Goal: Transaction & Acquisition: Book appointment/travel/reservation

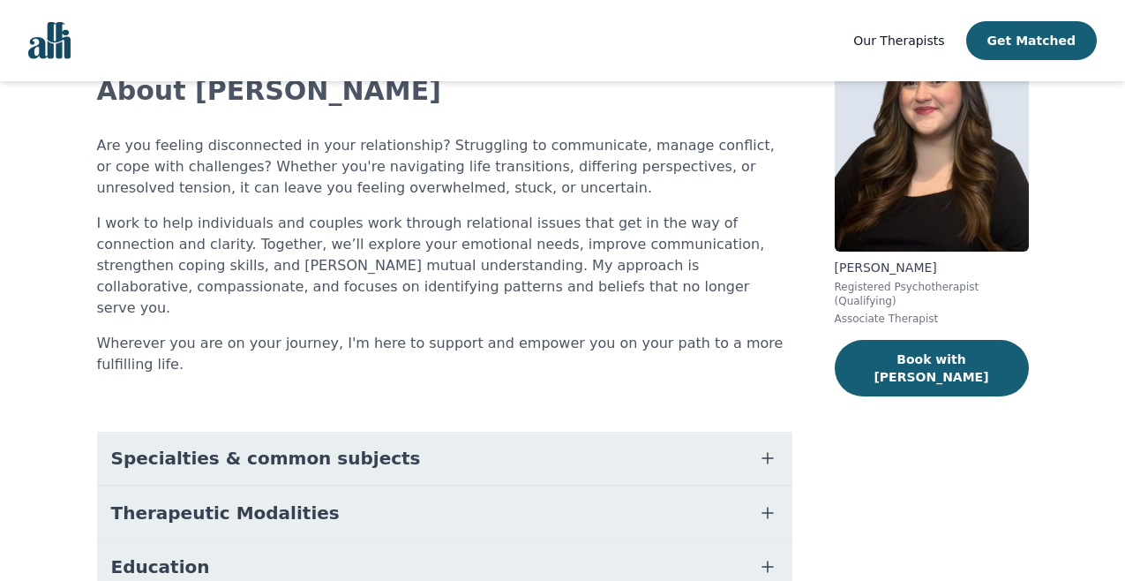
scroll to position [130, 0]
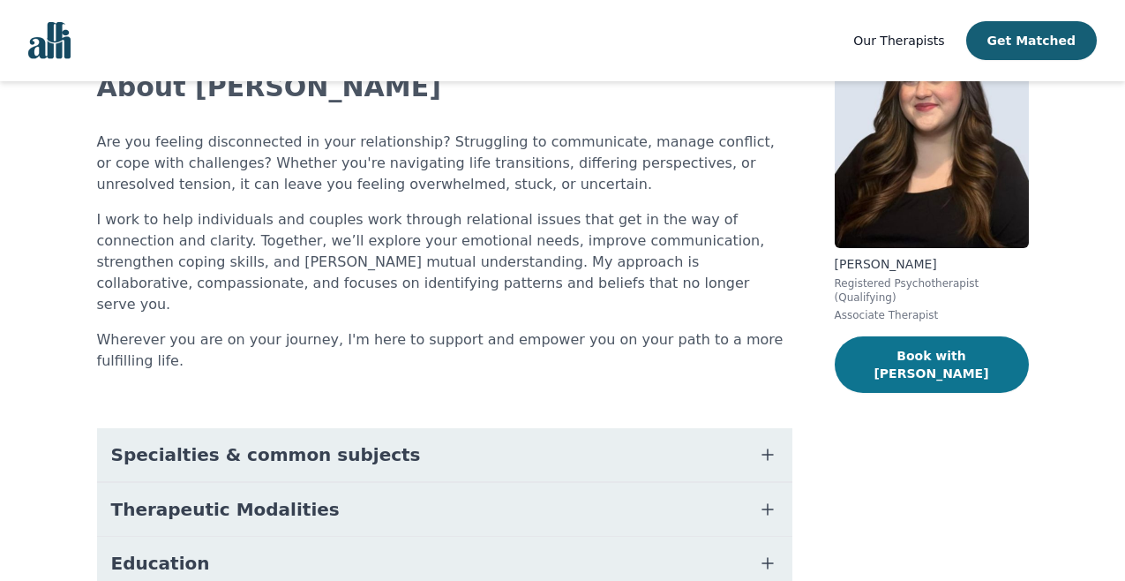
click at [884, 342] on button "Book with [PERSON_NAME]" at bounding box center [932, 364] width 194 height 56
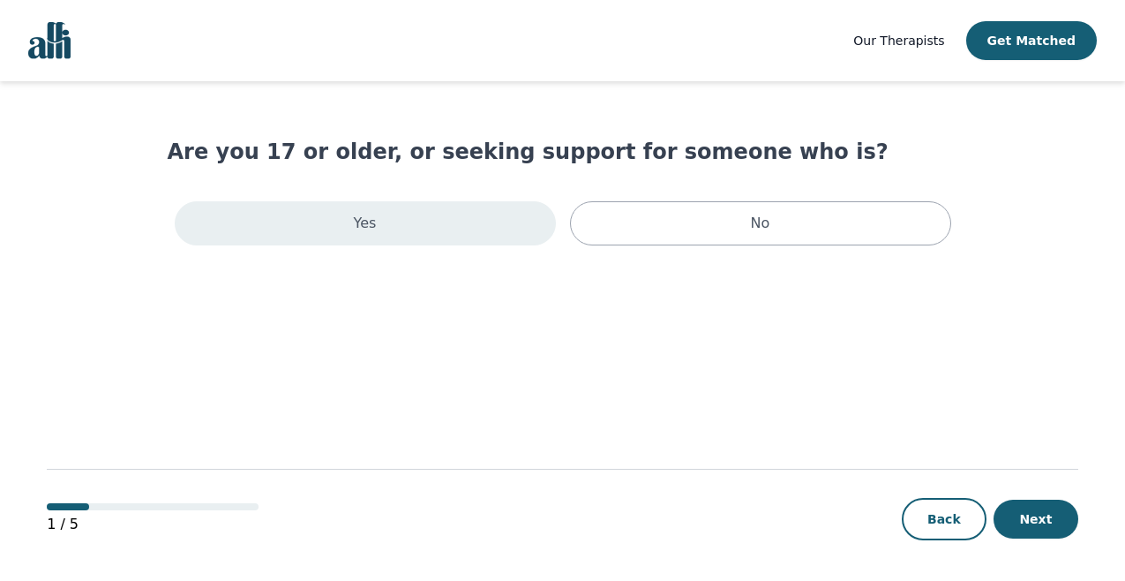
click at [442, 219] on div "Yes" at bounding box center [365, 223] width 381 height 44
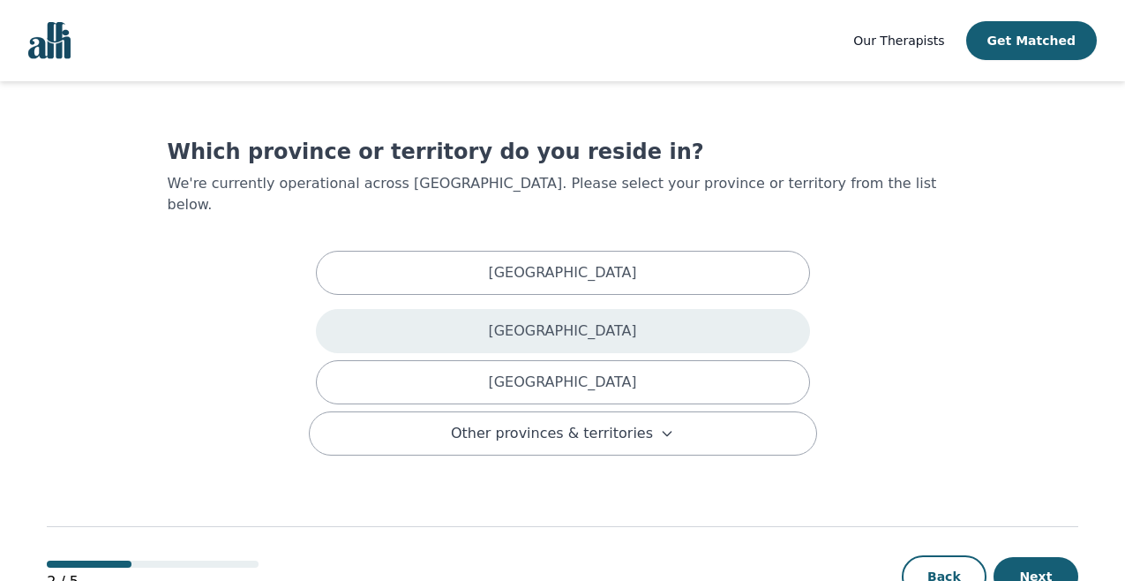
click at [467, 309] on div "[GEOGRAPHIC_DATA]" at bounding box center [563, 331] width 494 height 44
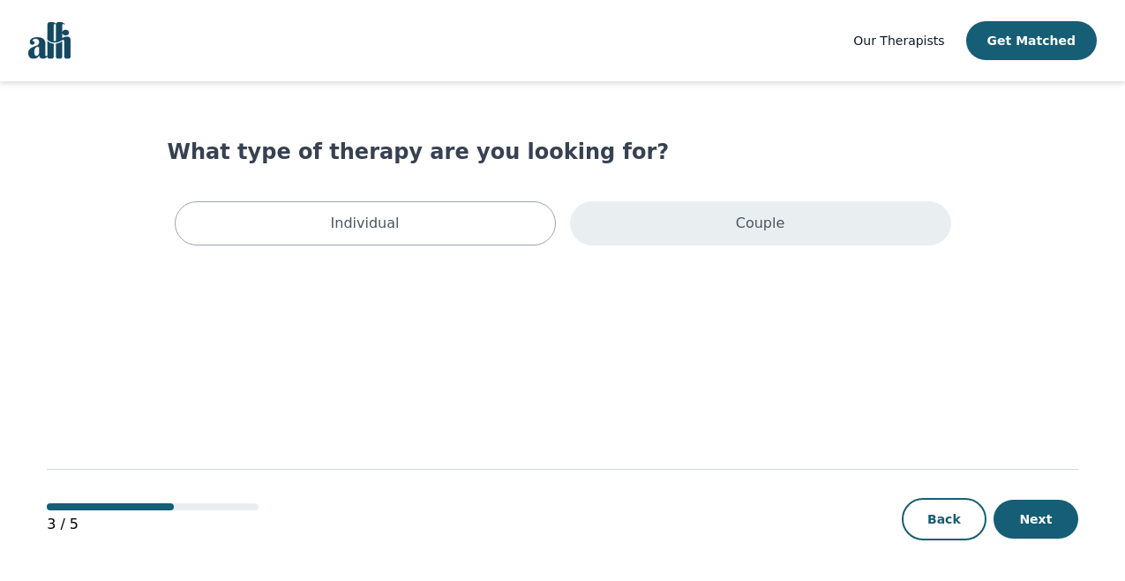
click at [649, 234] on div "Couple" at bounding box center [760, 223] width 381 height 44
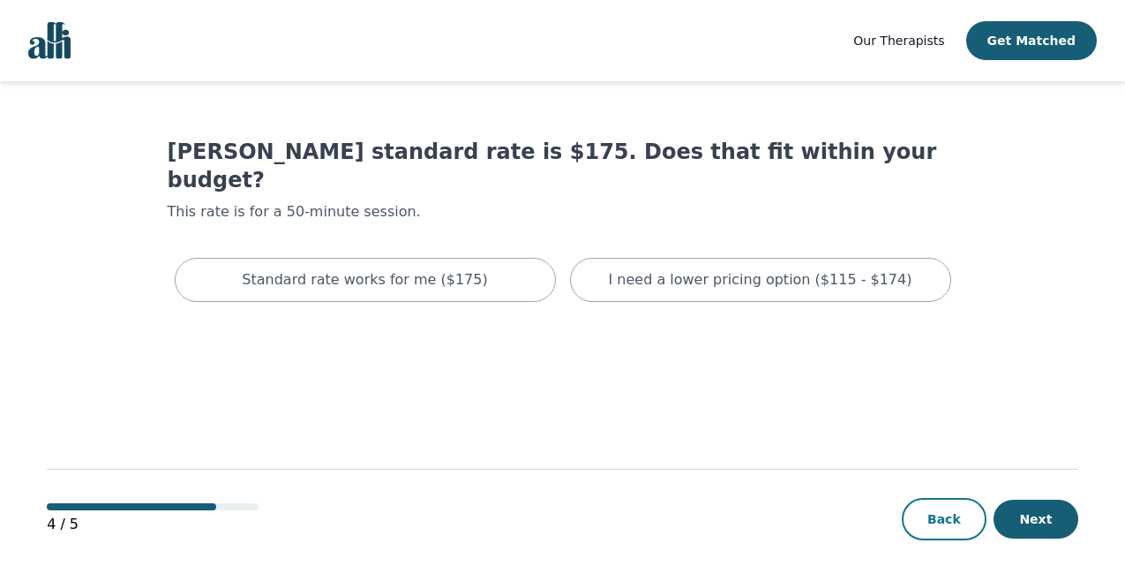
click at [921, 529] on button "Back" at bounding box center [944, 519] width 85 height 42
